Goal: Find contact information: Find contact information

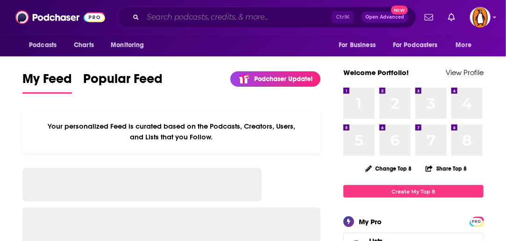
click at [182, 16] on input "Search podcasts, credits, & more..." at bounding box center [237, 17] width 189 height 15
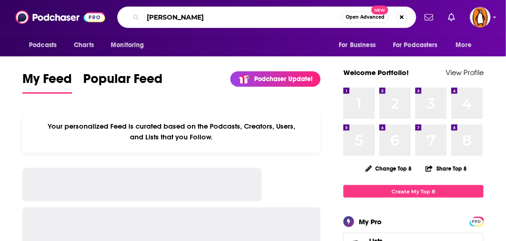
type input "[PERSON_NAME]"
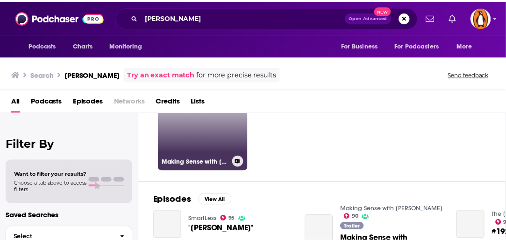
scroll to position [63, 0]
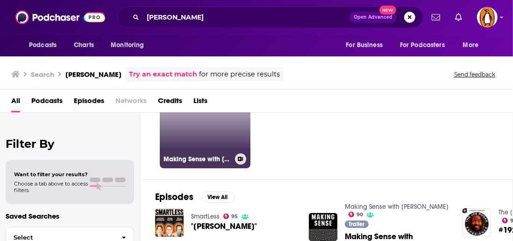
click at [201, 135] on link "90 Making Sense with [PERSON_NAME]" at bounding box center [205, 123] width 91 height 91
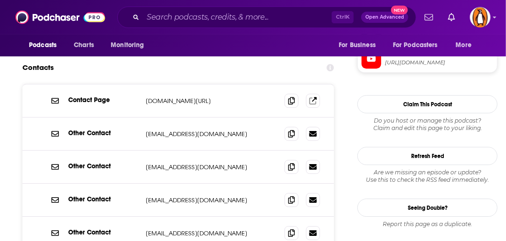
scroll to position [912, 0]
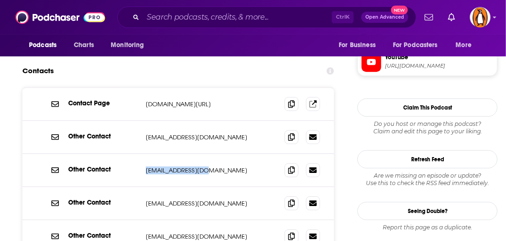
drag, startPoint x: 204, startPoint y: 116, endPoint x: 145, endPoint y: 120, distance: 59.0
click at [145, 154] on div "Other Contact [EMAIL_ADDRESS][DOMAIN_NAME] [EMAIL_ADDRESS][DOMAIN_NAME]" at bounding box center [177, 170] width 311 height 33
copy p "[EMAIL_ADDRESS][DOMAIN_NAME]"
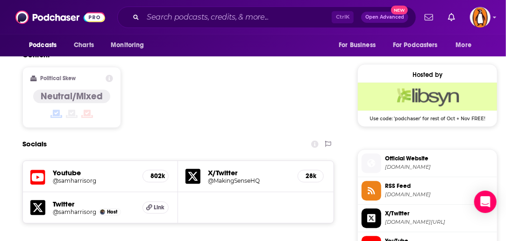
scroll to position [928, 0]
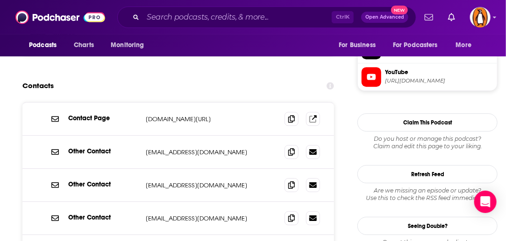
scroll to position [896, 0]
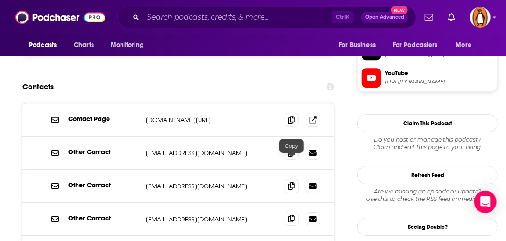
click at [289, 215] on icon at bounding box center [291, 218] width 7 height 7
drag, startPoint x: 203, startPoint y: 129, endPoint x: 145, endPoint y: 131, distance: 57.9
click at [145, 170] on div "Other Contact [EMAIL_ADDRESS][DOMAIN_NAME] [EMAIL_ADDRESS][DOMAIN_NAME]" at bounding box center [177, 186] width 311 height 33
copy p "[EMAIL_ADDRESS][DOMAIN_NAME]"
